Goal: Check status

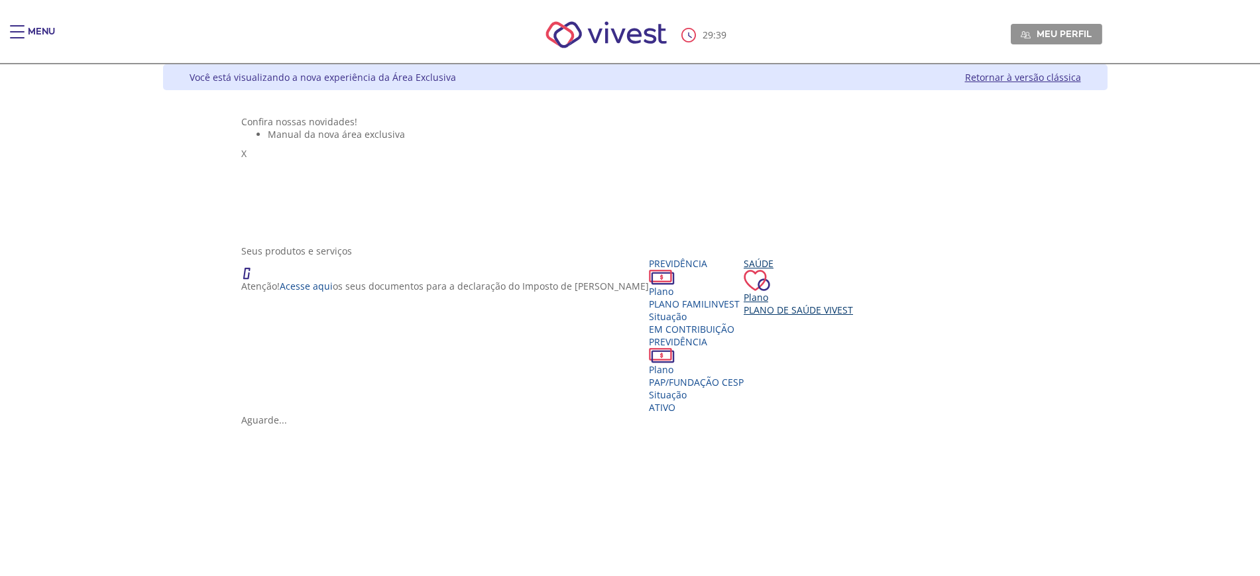
drag, startPoint x: 789, startPoint y: 294, endPoint x: 802, endPoint y: 328, distance: 36.3
click at [796, 257] on div "Seus produtos e serviços" at bounding box center [635, 251] width 788 height 13
click at [794, 316] on span "Plano de Saúde VIVEST" at bounding box center [798, 310] width 109 height 13
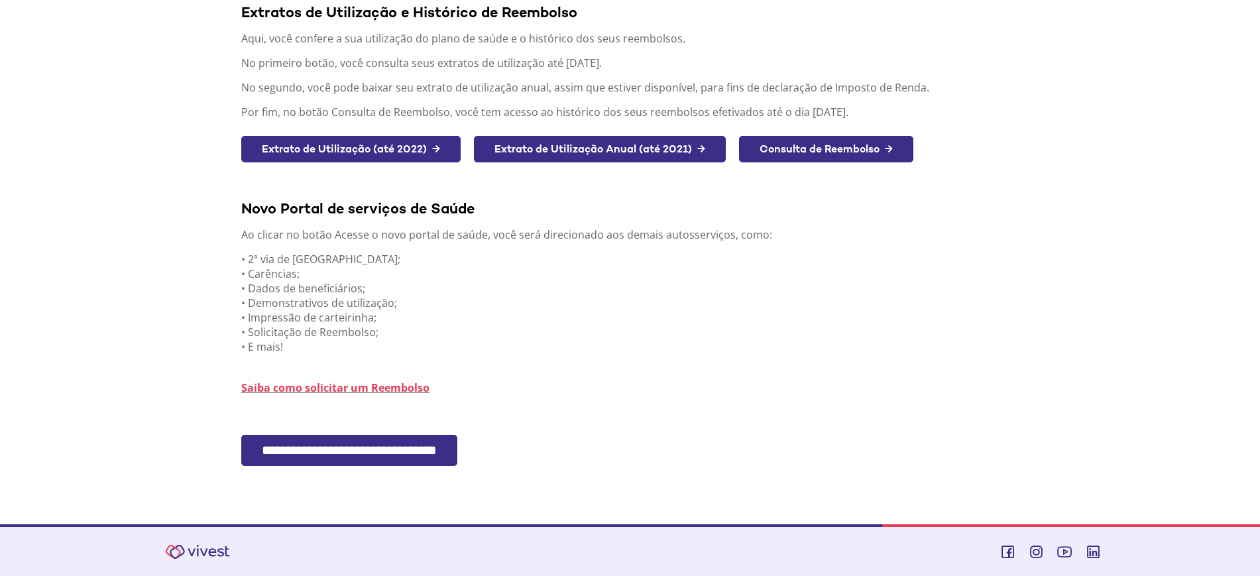
scroll to position [183, 0]
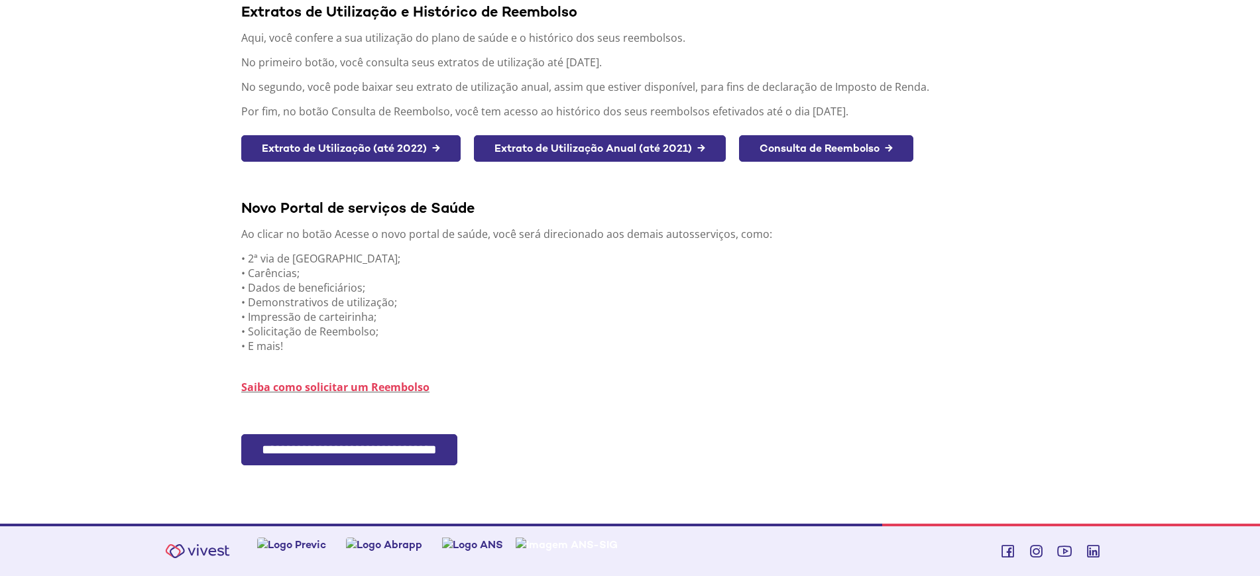
click at [381, 446] on input "**********" at bounding box center [349, 449] width 216 height 31
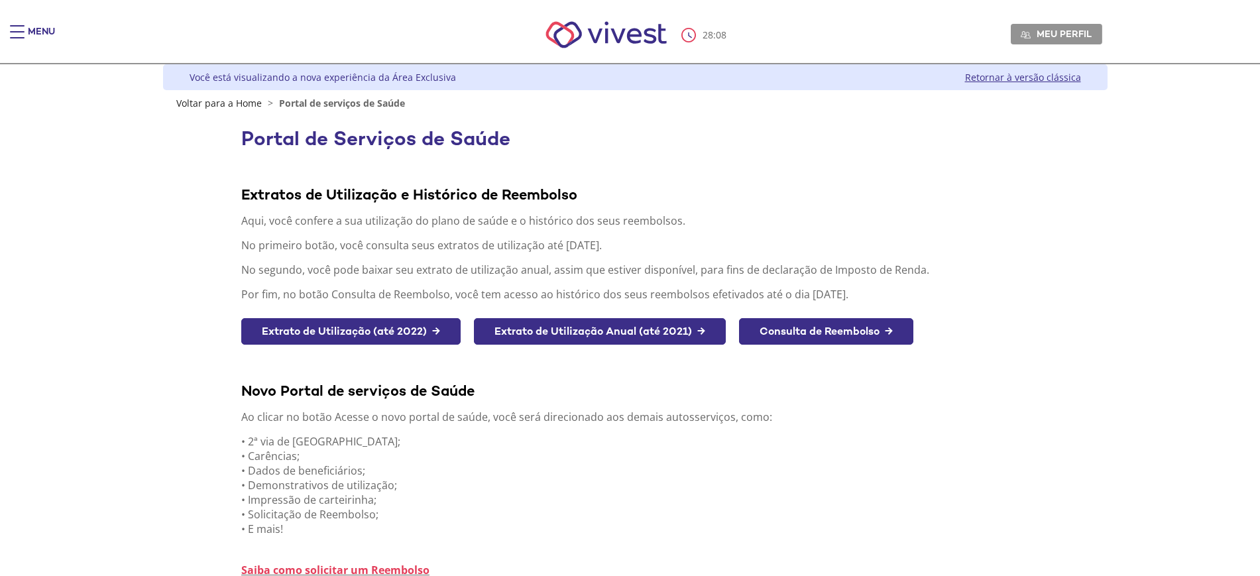
click at [574, 210] on div "Extratos de Utilização e Histórico de Reembolso Aqui, você confere a sua utiliz…" at bounding box center [635, 354] width 788 height 385
